Goal: Navigation & Orientation: Find specific page/section

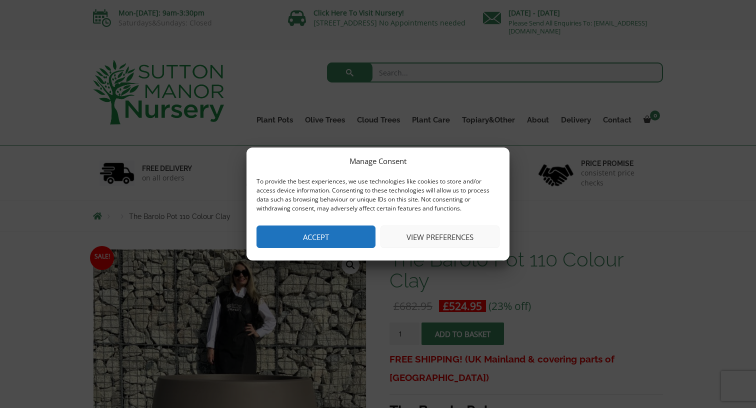
click at [355, 237] on button "Accept" at bounding box center [315, 236] width 119 height 22
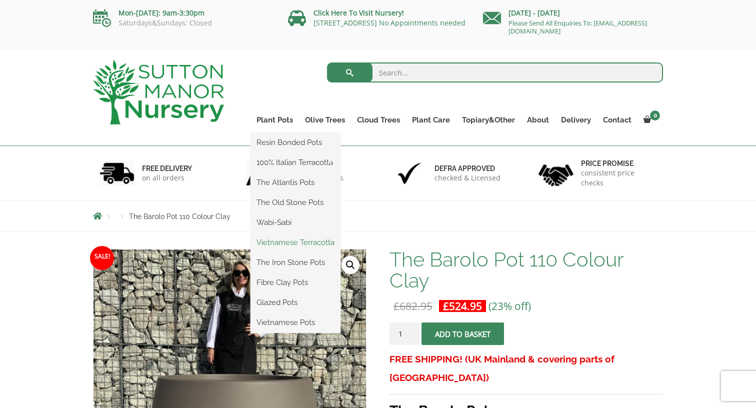
click at [277, 242] on link "Vietnamese Terracotta" at bounding box center [295, 242] width 90 height 15
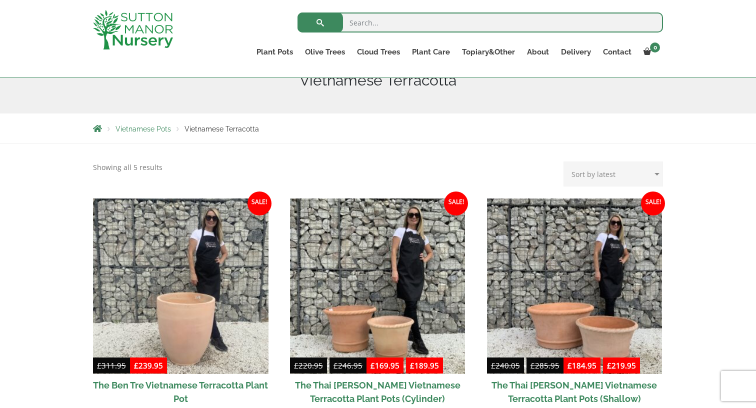
scroll to position [79, 0]
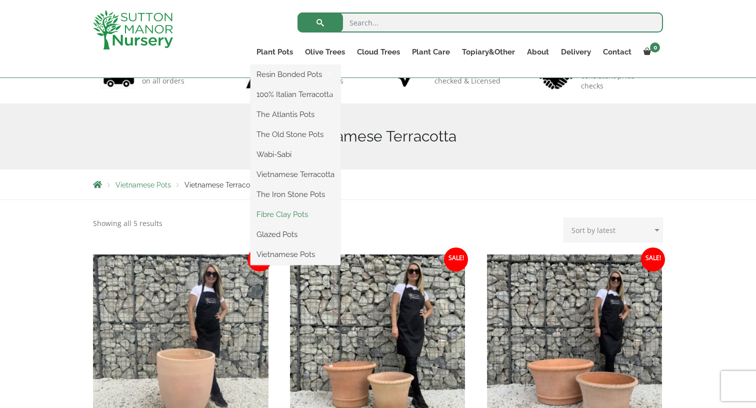
click at [272, 209] on link "Fibre Clay Pots" at bounding box center [295, 214] width 90 height 15
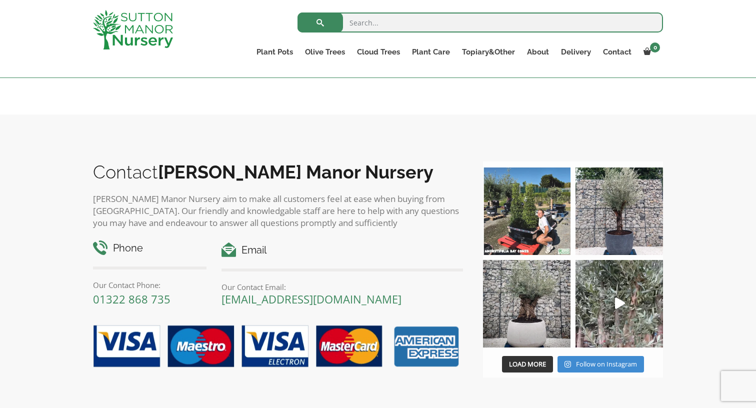
scroll to position [578, 0]
